Goal: Transaction & Acquisition: Purchase product/service

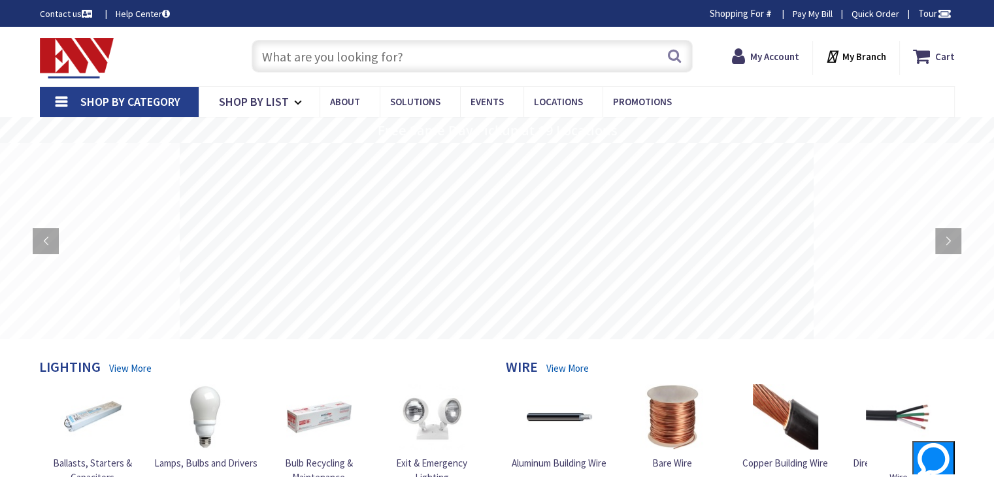
click at [277, 56] on input "text" at bounding box center [472, 56] width 441 height 33
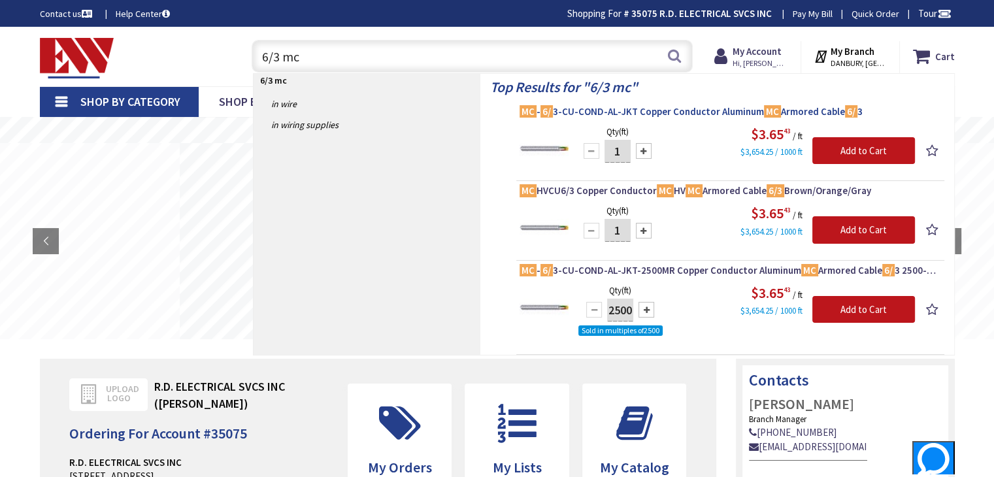
type input "6/3 mc"
click at [617, 109] on span "MC - 6/ 3-CU-COND-AL-JKT Copper Conductor Aluminum MC Armored Cable 6/ 3" at bounding box center [729, 111] width 421 height 13
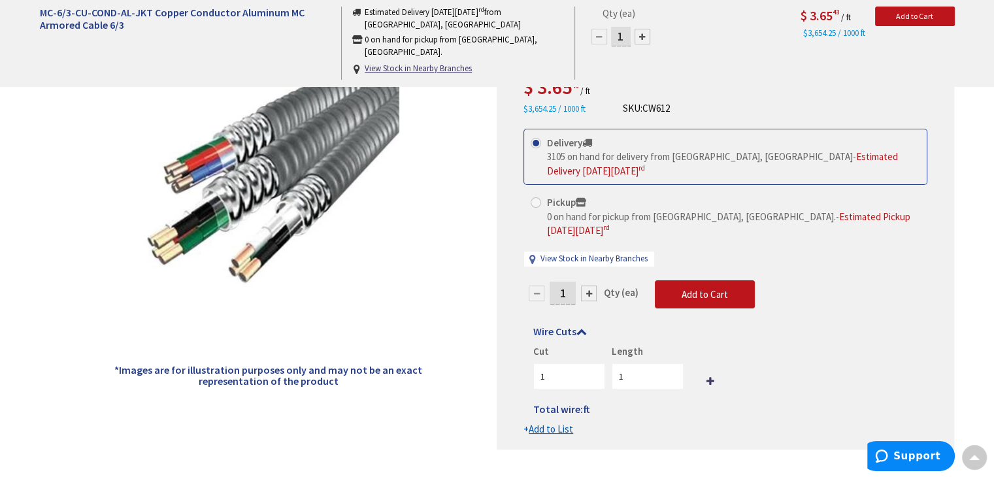
scroll to position [65, 0]
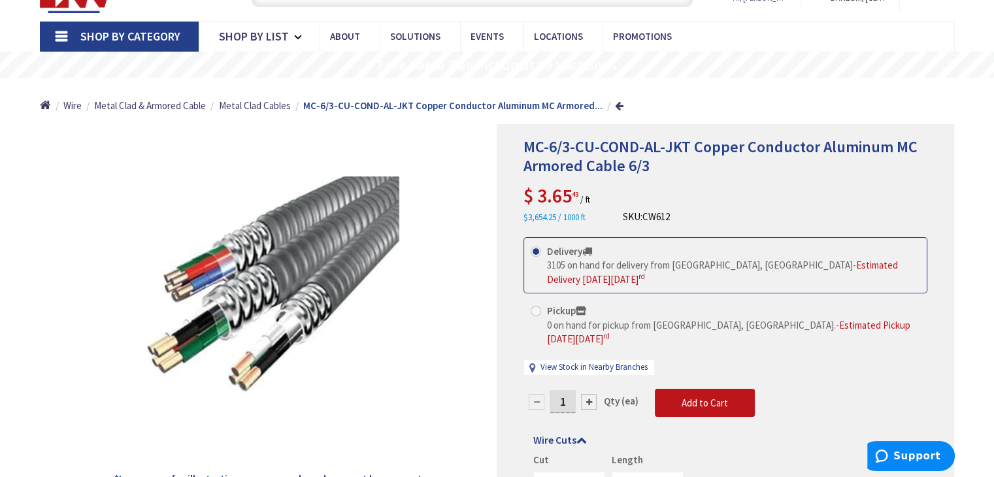
click at [701, 190] on div "MC-6/3-CU-COND-AL-JKT Copper Conductor Aluminum MC Armored Cable 6/3 $ 3.65 43 …" at bounding box center [725, 181] width 404 height 86
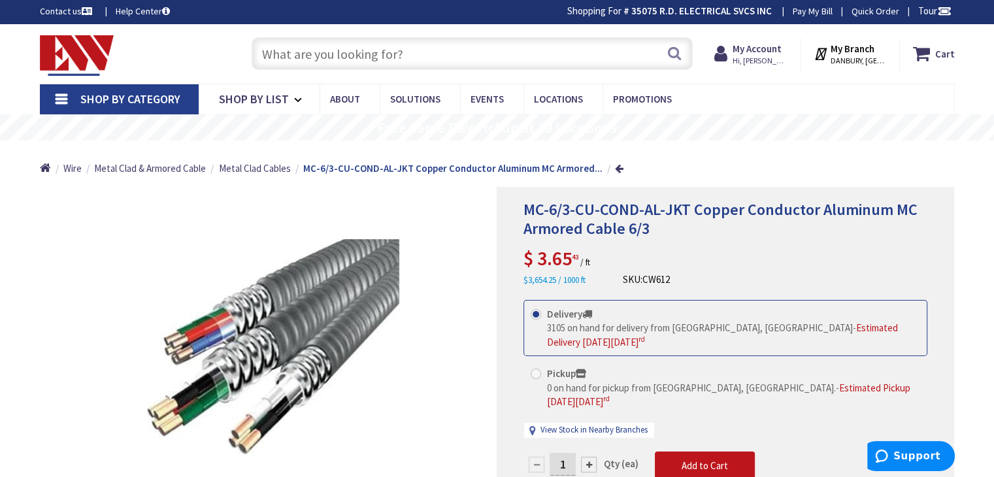
scroll to position [0, 0]
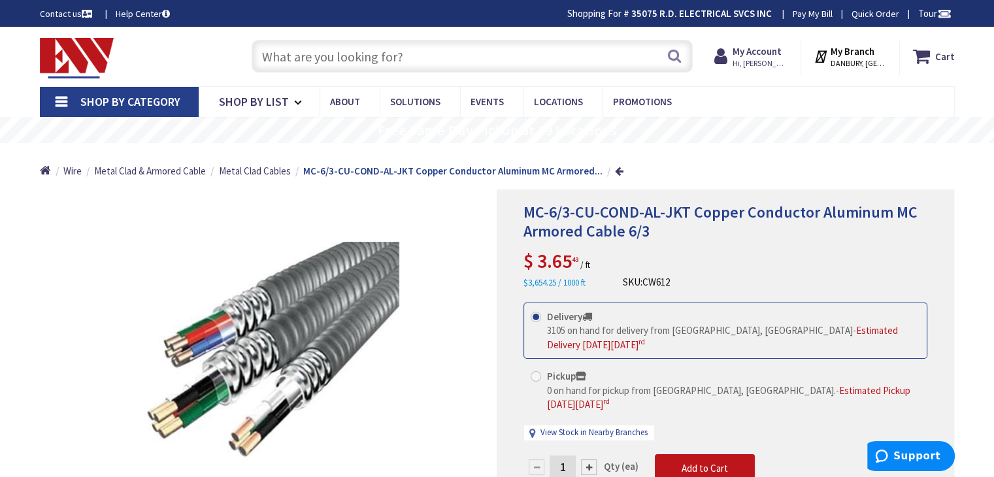
click at [268, 53] on input "text" at bounding box center [472, 56] width 441 height 33
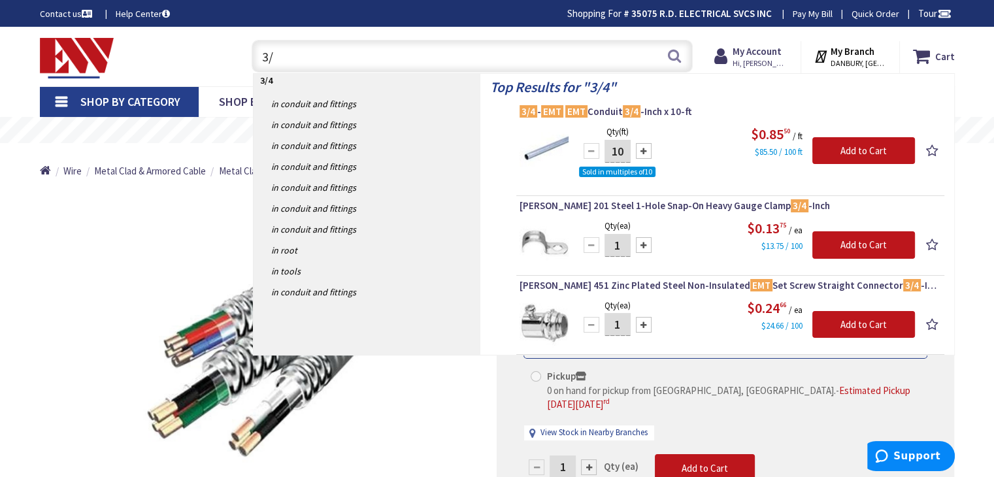
type input "3"
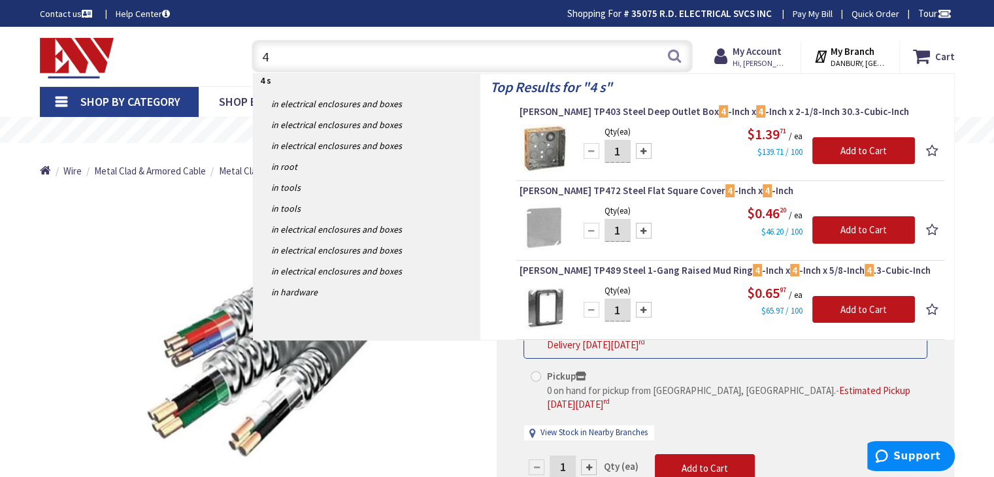
type input "4"
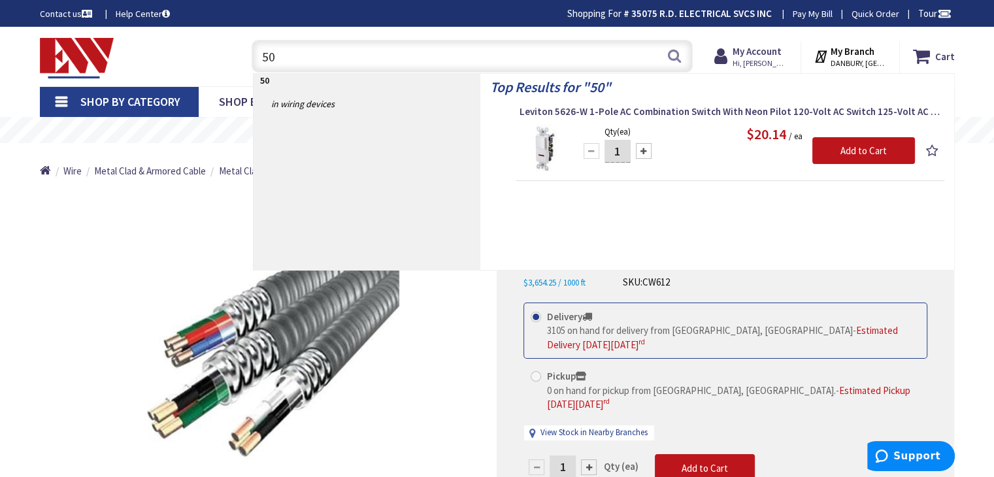
type input "5"
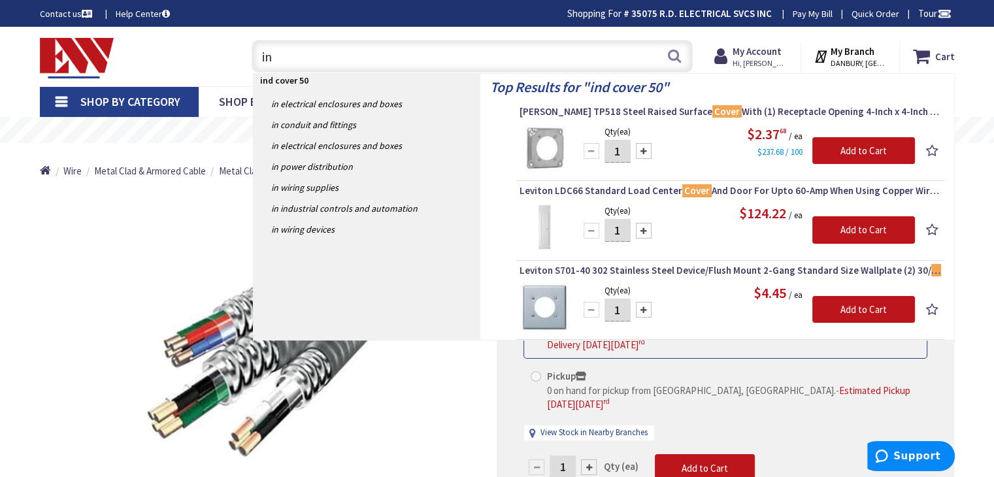
type input "i"
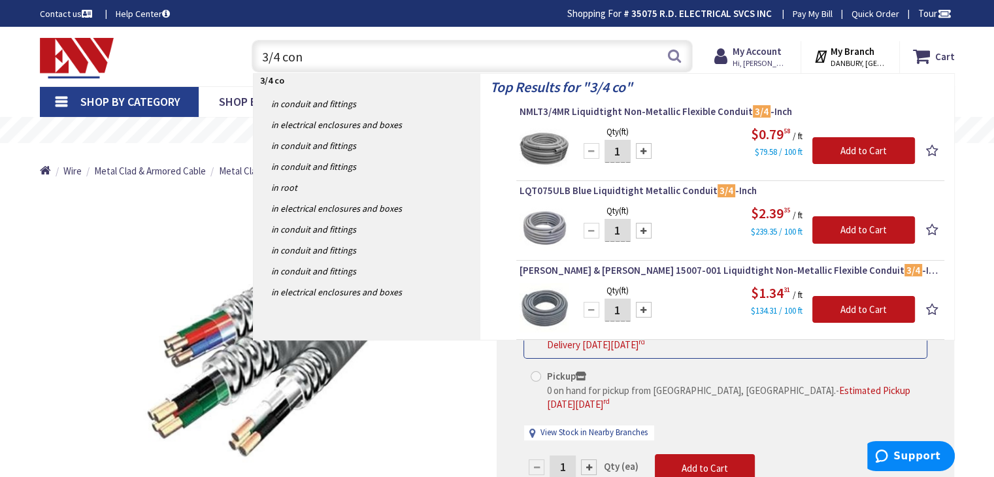
type input "3/4 conn"
